Goal: Task Accomplishment & Management: Manage account settings

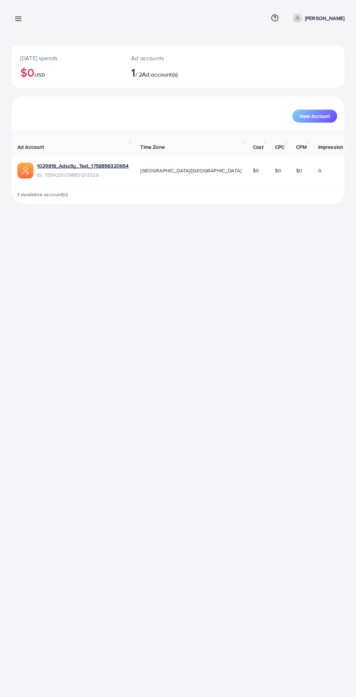
click at [20, 35] on div "[DATE] spends $0 USD Ad accounts 1 / 2 Ad account(s) New Account Ad Account Tim…" at bounding box center [178, 108] width 356 height 216
click at [18, 21] on line at bounding box center [19, 21] width 6 height 0
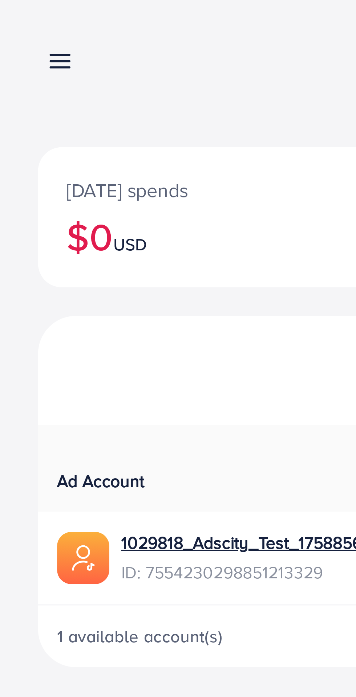
click at [19, 19] on line at bounding box center [19, 19] width 6 height 0
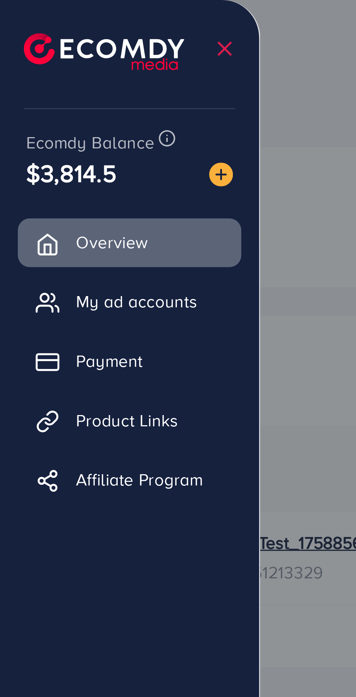
click at [43, 112] on span "Payment" at bounding box center [33, 110] width 20 height 7
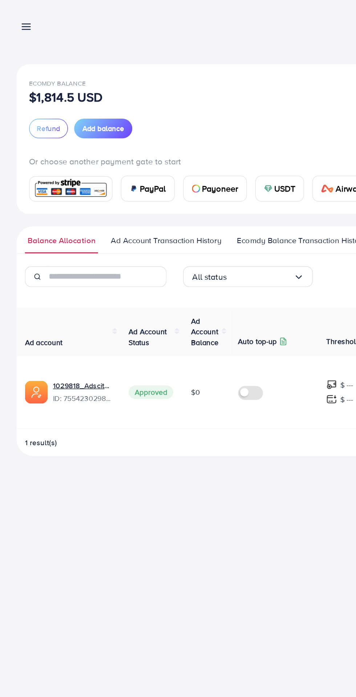
click at [180, 170] on span "Ecomdy Balance Transaction History" at bounding box center [211, 168] width 90 height 8
